Goal: Navigation & Orientation: Find specific page/section

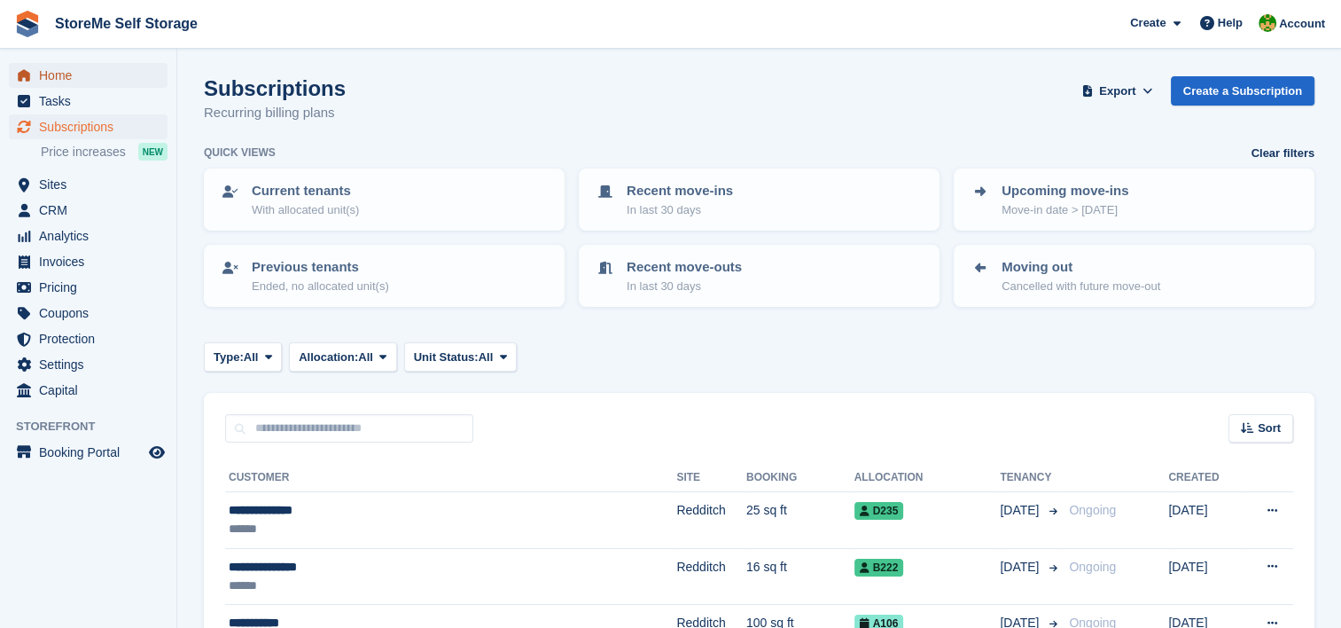
click at [95, 71] on span "Home" at bounding box center [92, 75] width 106 height 25
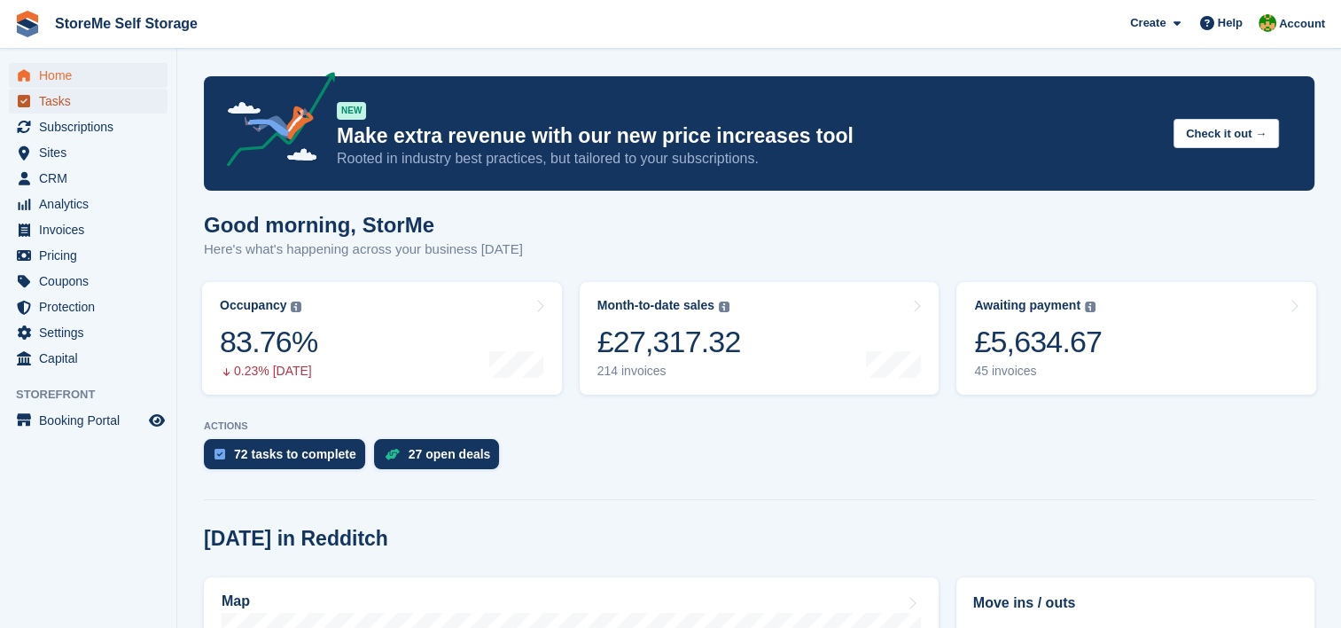
click at [57, 92] on span "Tasks" at bounding box center [92, 101] width 106 height 25
